Goal: Find contact information: Find contact information

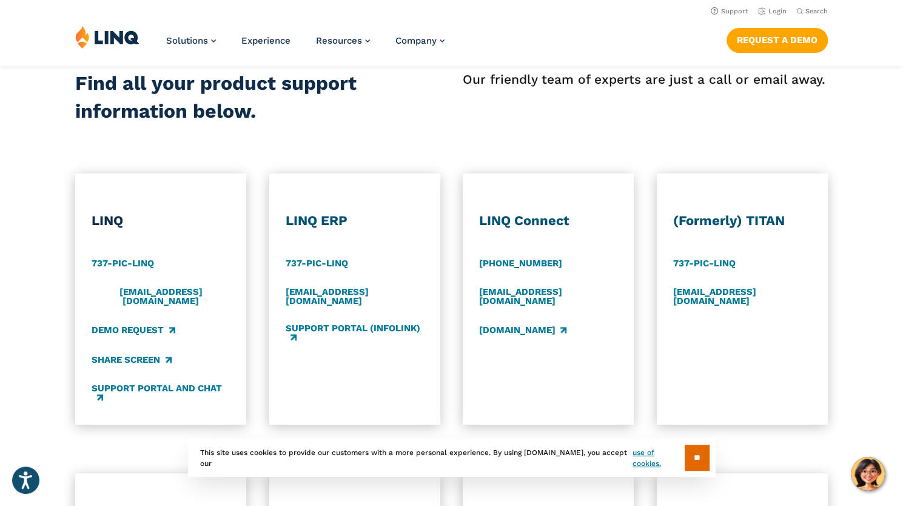
scroll to position [364, 0]
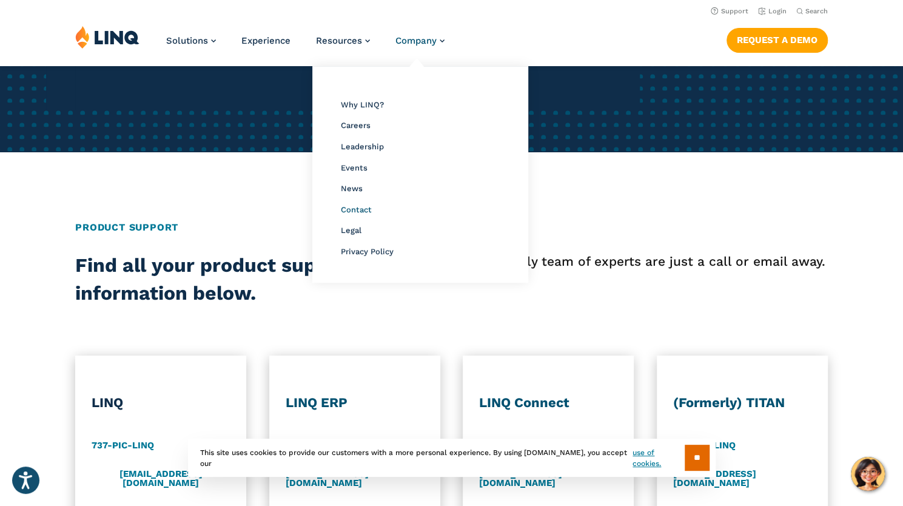
click at [360, 209] on span "Contact" at bounding box center [356, 209] width 31 height 9
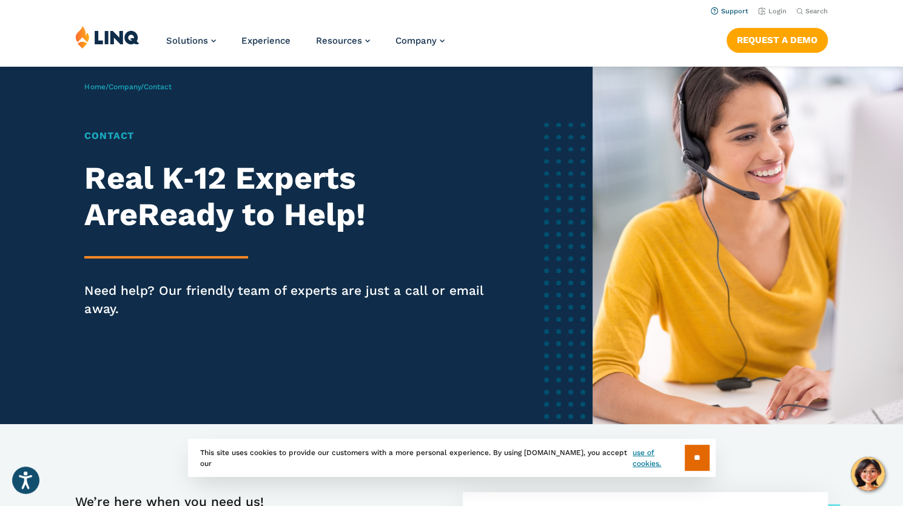
click at [726, 14] on link "Support" at bounding box center [730, 11] width 38 height 8
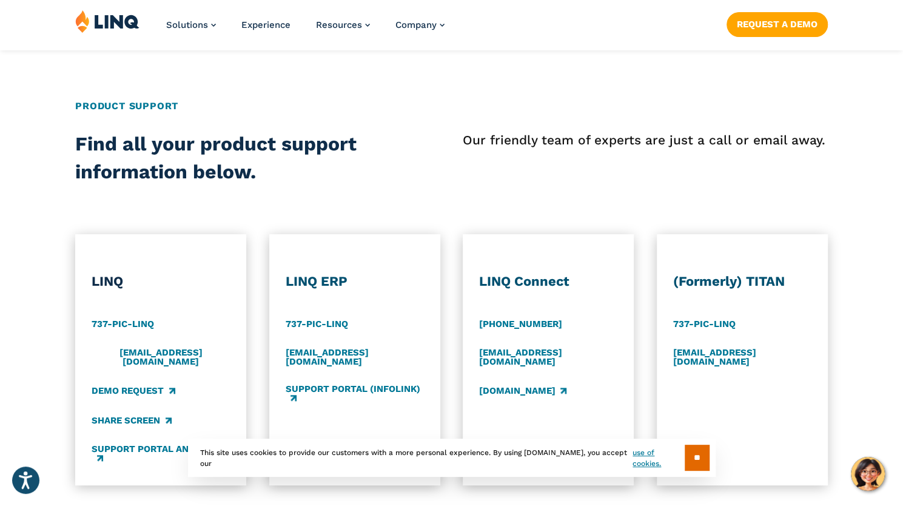
scroll to position [546, 0]
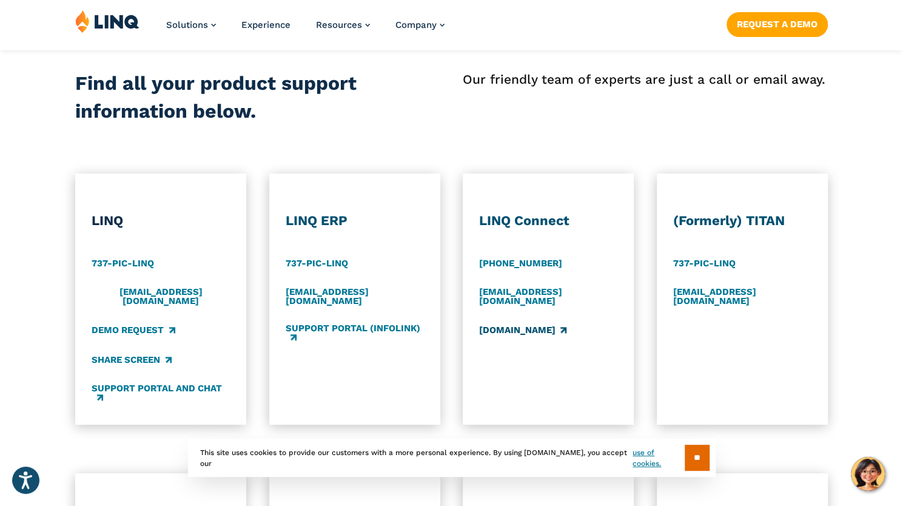
click at [557, 330] on link "[DOMAIN_NAME]" at bounding box center [522, 329] width 87 height 13
